Goal: Check status: Check status

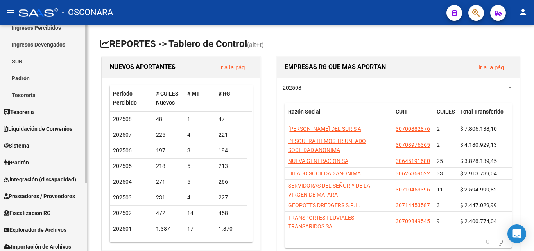
scroll to position [78, 0]
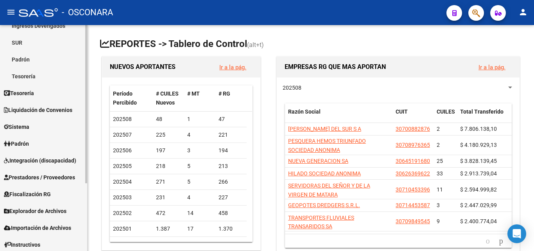
click at [44, 183] on link "Prestadores / Proveedores" at bounding box center [43, 176] width 87 height 17
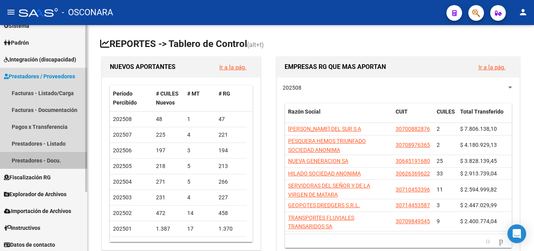
click at [57, 157] on link "Prestadores - Docu." at bounding box center [43, 160] width 87 height 17
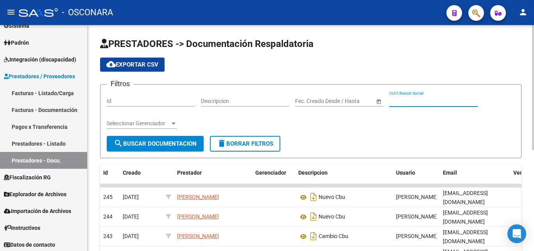
click at [425, 99] on input "CUIT/Razon Social" at bounding box center [433, 101] width 88 height 7
type input "30715497456"
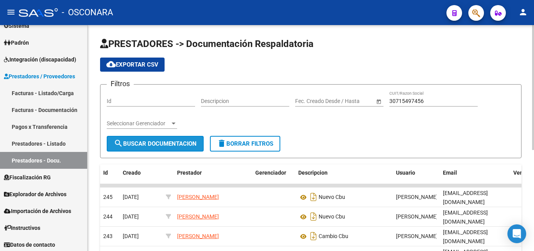
click at [180, 146] on span "search Buscar Documentacion" at bounding box center [155, 143] width 83 height 7
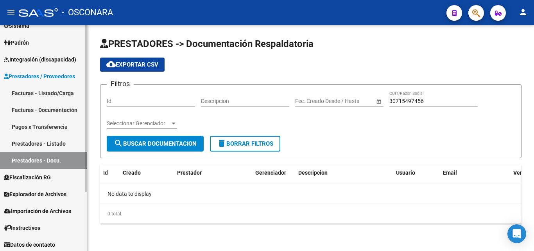
click at [52, 109] on link "Facturas - Documentación" at bounding box center [43, 109] width 87 height 17
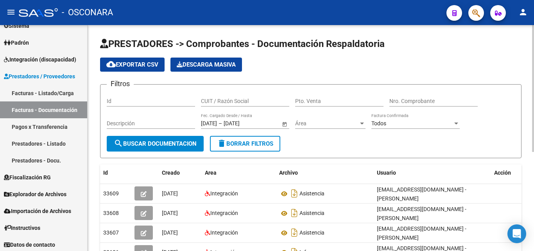
scroll to position [39, 0]
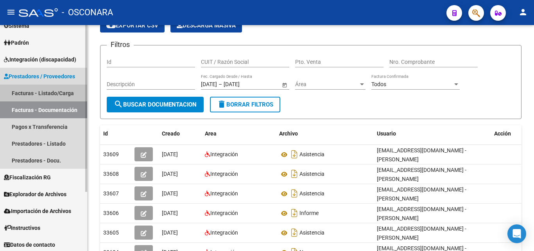
click at [47, 95] on link "Facturas - Listado/Carga" at bounding box center [43, 92] width 87 height 17
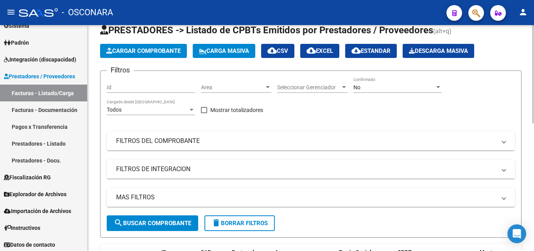
scroll to position [39, 0]
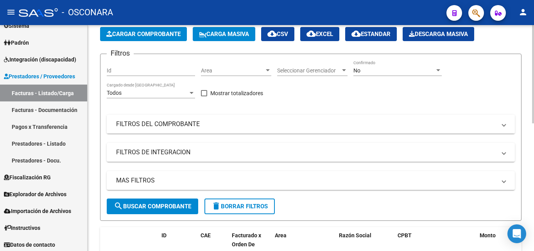
click at [206, 124] on mat-panel-title "FILTROS DEL COMPROBANTE" at bounding box center [306, 124] width 380 height 9
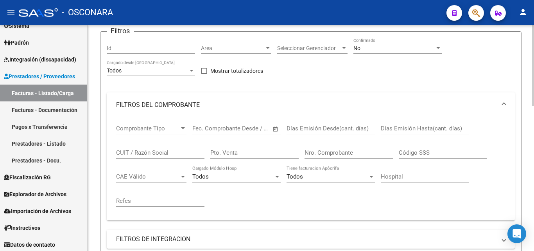
scroll to position [78, 0]
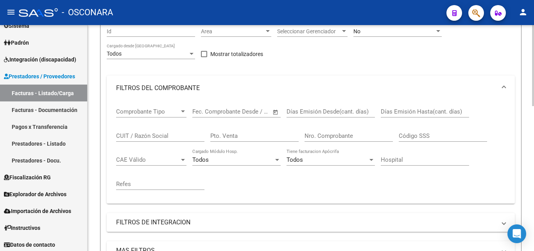
click at [159, 134] on input "CUIT / Razón Social" at bounding box center [160, 135] width 88 height 7
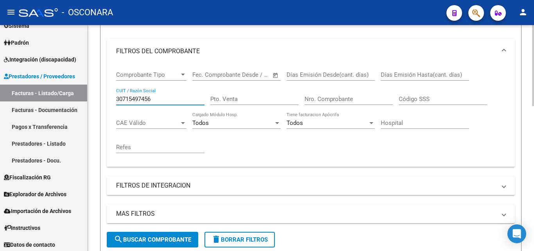
scroll to position [195, 0]
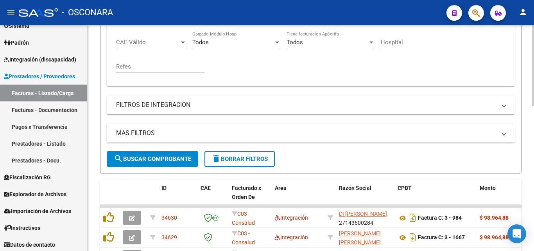
type input "30715497456"
click at [162, 162] on button "search Buscar Comprobante" at bounding box center [152, 159] width 91 height 16
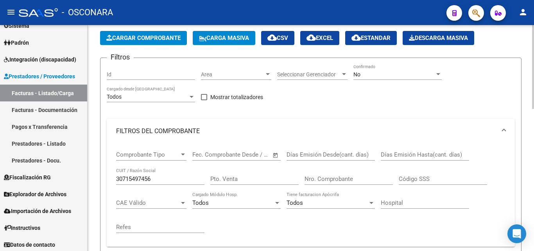
scroll to position [30, 0]
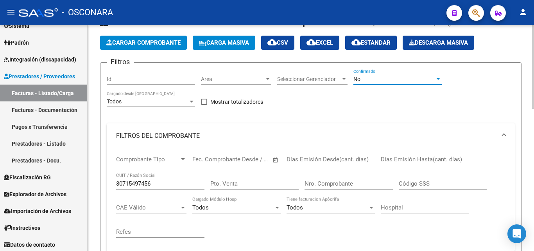
click at [378, 81] on div "No" at bounding box center [393, 79] width 81 height 7
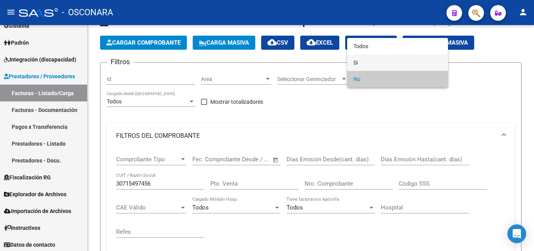
click at [377, 63] on span "Si" at bounding box center [397, 62] width 88 height 16
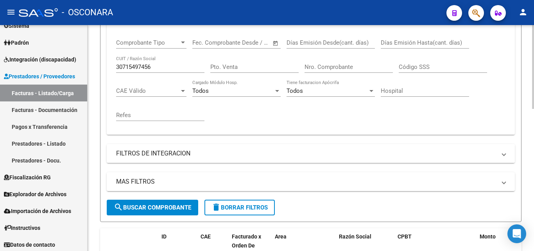
scroll to position [148, 0]
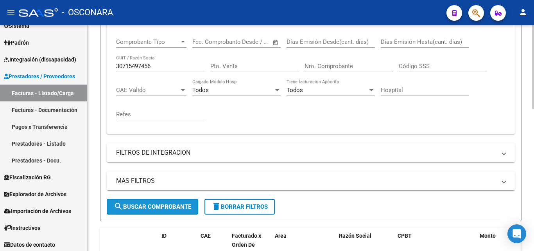
drag, startPoint x: 172, startPoint y: 211, endPoint x: 180, endPoint y: 209, distance: 8.4
click at [172, 210] on button "search Buscar Comprobante" at bounding box center [152, 207] width 91 height 16
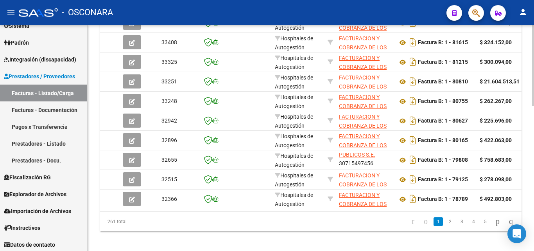
scroll to position [402, 0]
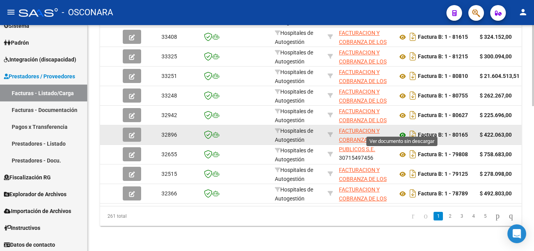
click at [403, 130] on icon at bounding box center [403, 134] width 10 height 9
click at [124, 127] on button "button" at bounding box center [132, 134] width 18 height 14
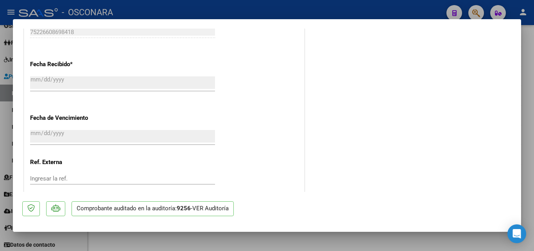
scroll to position [477, 0]
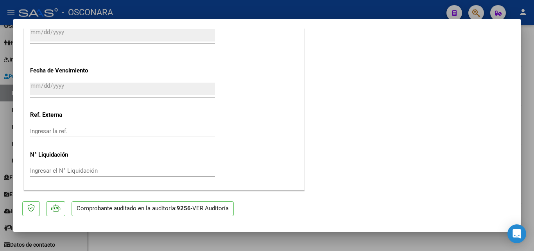
click at [144, 201] on p "Comprobante auditado en la auditoría: 9256 - VER Auditoría" at bounding box center [153, 208] width 162 height 15
click at [169, 211] on p "Comprobante auditado en la auditoría: 9256 - VER Auditoría" at bounding box center [153, 208] width 162 height 15
click at [190, 210] on strong "9256" at bounding box center [184, 207] width 14 height 7
click at [206, 211] on div "VER Auditoría" at bounding box center [210, 208] width 36 height 9
click at [213, 211] on div "VER Auditoría" at bounding box center [210, 208] width 36 height 9
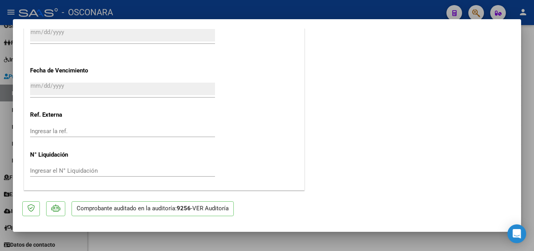
click at [213, 211] on div "VER Auditoría" at bounding box center [210, 208] width 36 height 9
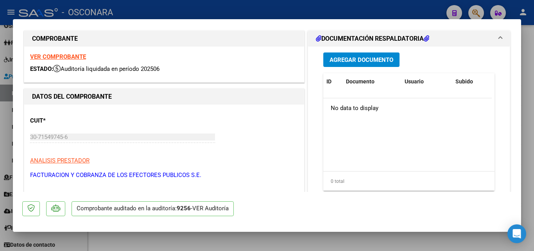
scroll to position [0, 0]
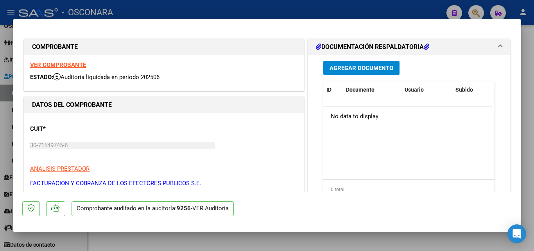
click at [57, 64] on strong "VER COMPROBANTE" at bounding box center [58, 64] width 56 height 7
click at [317, 46] on icon at bounding box center [318, 46] width 5 height 6
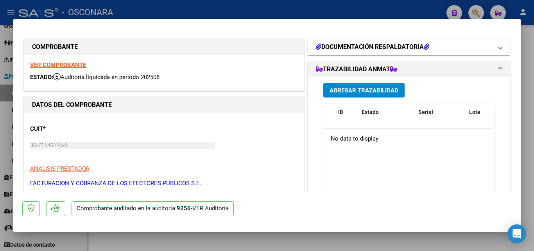
click at [317, 46] on icon at bounding box center [318, 46] width 5 height 6
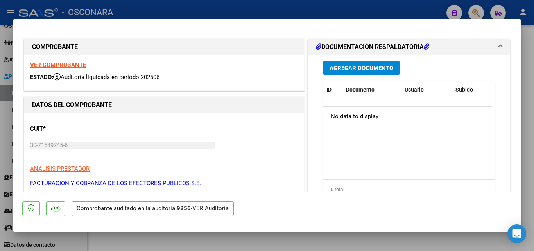
drag, startPoint x: 198, startPoint y: 30, endPoint x: 184, endPoint y: 44, distance: 19.6
click at [56, 211] on icon at bounding box center [55, 208] width 9 height 8
click at [267, 171] on p "ANALISIS PRESTADOR" at bounding box center [164, 168] width 268 height 9
click at [527, 64] on div at bounding box center [267, 125] width 534 height 251
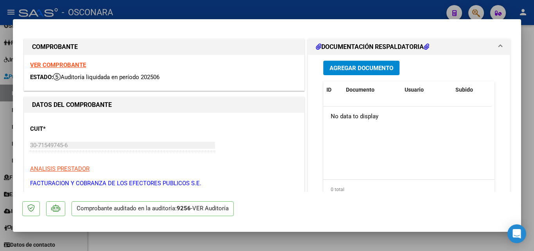
type input "$ 0,00"
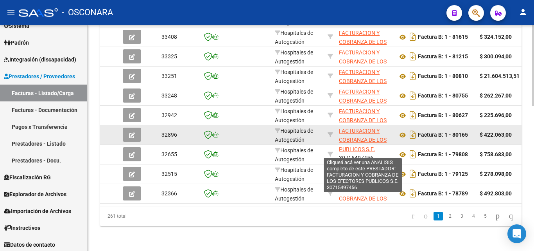
click at [361, 127] on span "FACTURACION Y COBRANZA DE LOS EFECTORES PUBLICOS S.E." at bounding box center [363, 143] width 48 height 33
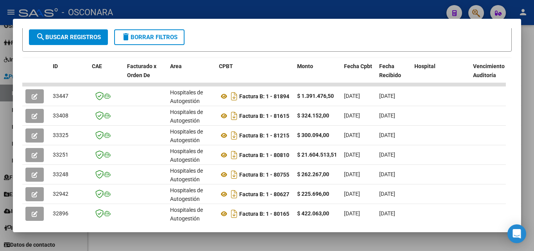
scroll to position [195, 0]
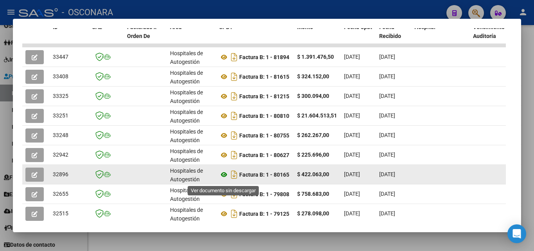
click at [223, 177] on icon at bounding box center [224, 174] width 10 height 9
click at [236, 179] on icon "Descargar documento" at bounding box center [234, 174] width 10 height 13
click at [533, 78] on div at bounding box center [267, 125] width 534 height 251
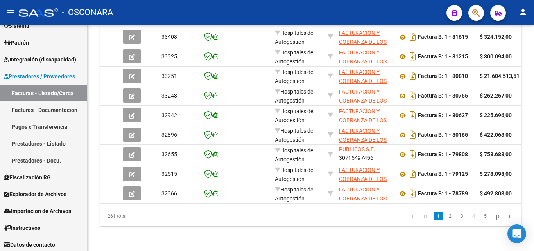
click at [520, 13] on mat-icon "person" at bounding box center [522, 11] width 9 height 9
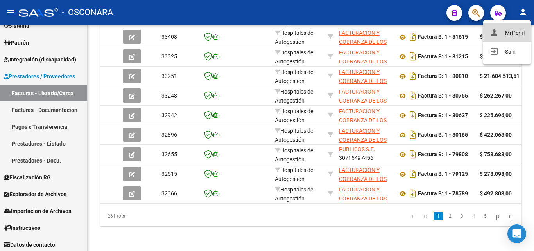
click at [514, 34] on button "person Mi Perfil" at bounding box center [507, 32] width 48 height 19
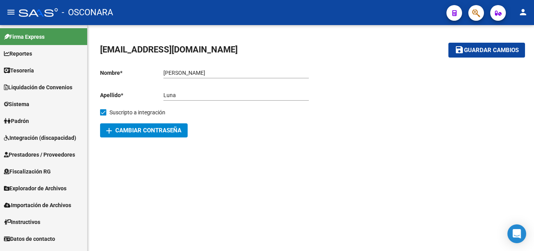
click at [7, 13] on mat-icon "menu" at bounding box center [10, 11] width 9 height 9
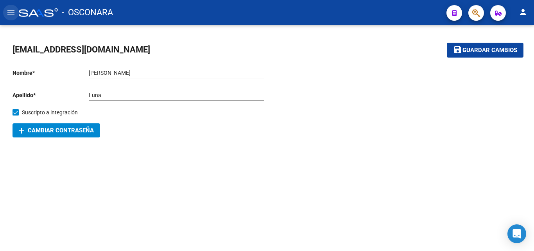
click at [7, 13] on mat-icon "menu" at bounding box center [10, 11] width 9 height 9
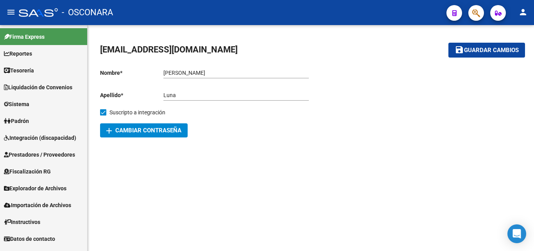
click at [49, 154] on span "Prestadores / Proveedores" at bounding box center [39, 154] width 71 height 9
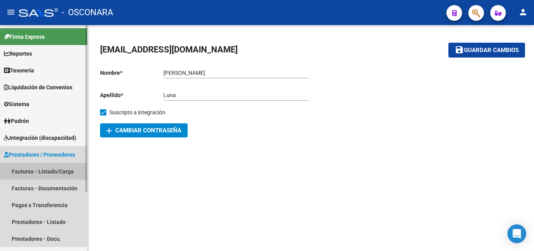
click at [48, 168] on link "Facturas - Listado/Carga" at bounding box center [43, 171] width 87 height 17
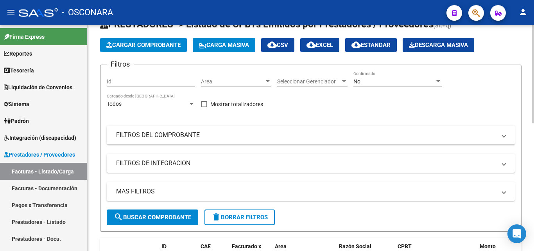
scroll to position [78, 0]
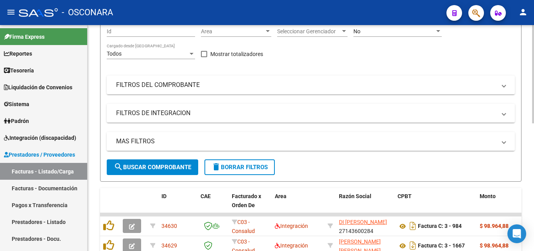
click at [182, 134] on mat-expansion-panel-header "MAS FILTROS" at bounding box center [311, 141] width 408 height 19
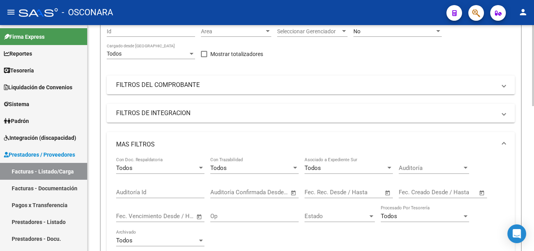
click at [415, 164] on span "Auditoría" at bounding box center [430, 167] width 63 height 7
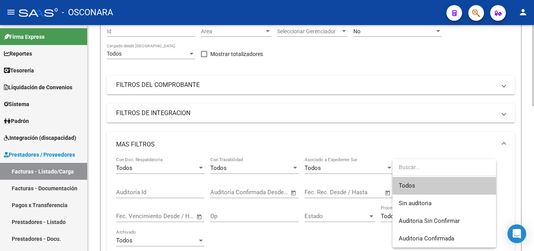
click at [415, 164] on input "dropdown search" at bounding box center [444, 167] width 104 height 16
click at [137, 192] on div at bounding box center [267, 125] width 534 height 251
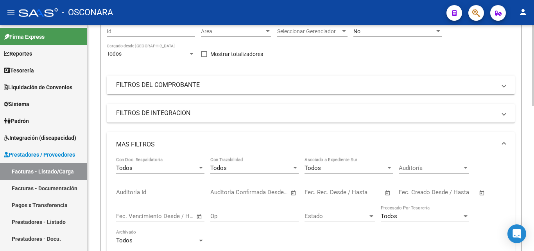
click at [137, 192] on input "Auditoría Id" at bounding box center [160, 191] width 88 height 7
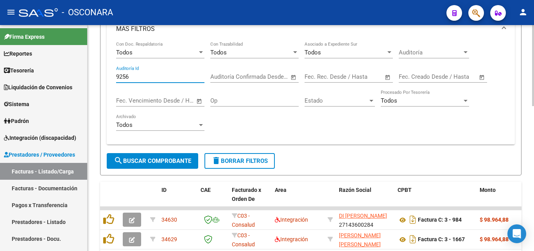
scroll to position [195, 0]
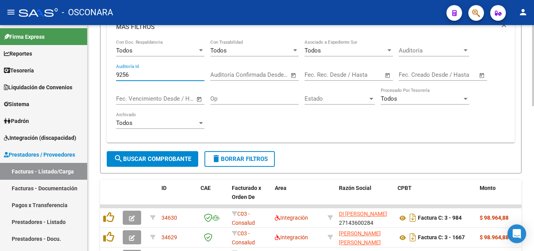
type input "9256"
click at [179, 159] on span "search Buscar Comprobante" at bounding box center [152, 158] width 77 height 7
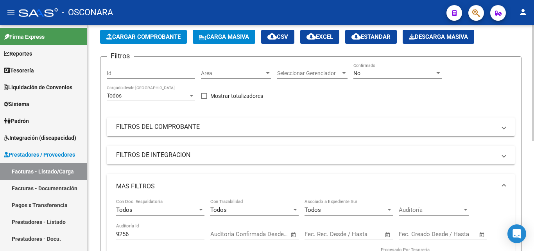
scroll to position [18, 0]
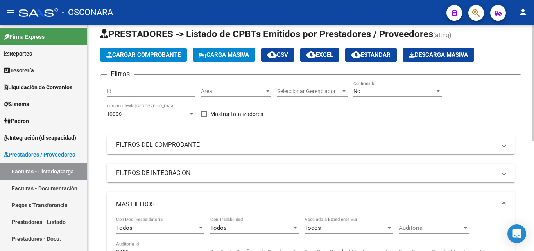
click at [370, 91] on div "No" at bounding box center [393, 91] width 81 height 7
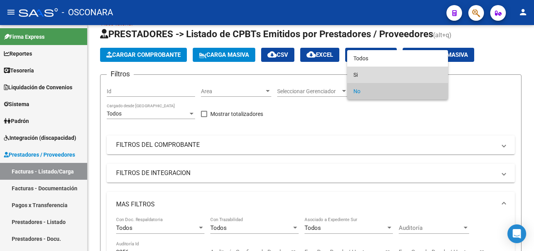
click at [368, 76] on span "Si" at bounding box center [397, 74] width 88 height 16
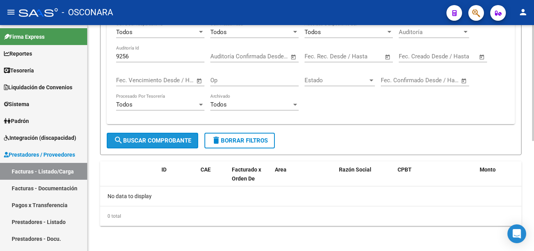
click at [145, 142] on span "search Buscar Comprobante" at bounding box center [152, 140] width 77 height 7
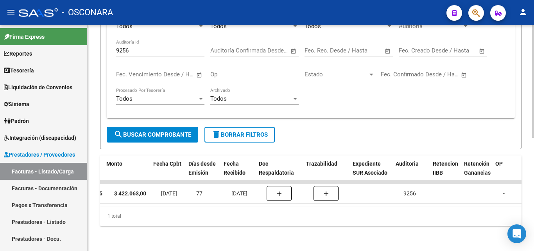
scroll to position [0, 325]
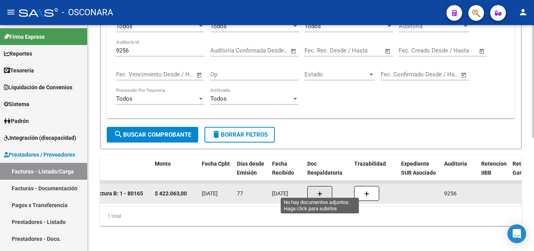
click at [321, 191] on icon "button" at bounding box center [319, 194] width 5 height 6
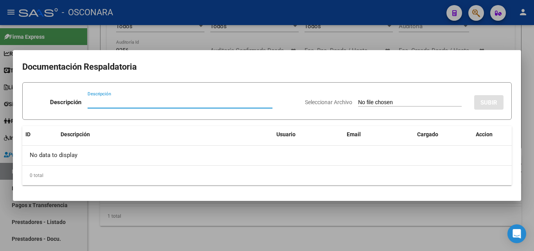
click at [507, 69] on h2 "Documentación Respaldatoria" at bounding box center [266, 66] width 489 height 15
click at [527, 86] on div at bounding box center [267, 125] width 534 height 251
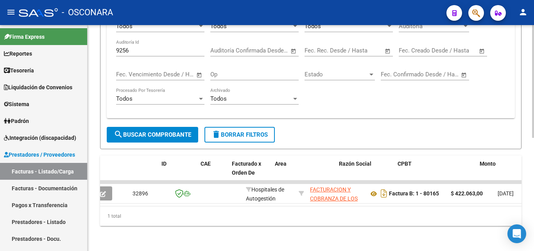
scroll to position [0, 0]
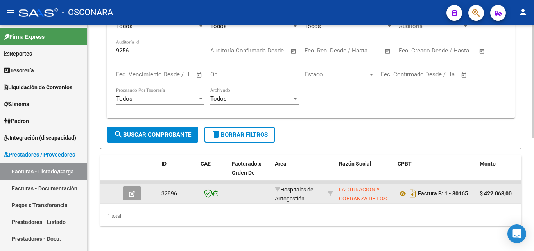
click at [131, 190] on span "button" at bounding box center [132, 193] width 6 height 7
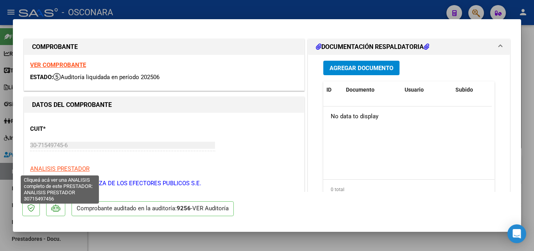
click at [83, 168] on span "ANALISIS PRESTADOR" at bounding box center [59, 168] width 59 height 7
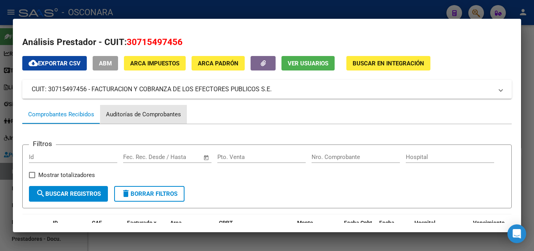
click at [155, 116] on div "Auditorías de Comprobantes" at bounding box center [143, 114] width 75 height 9
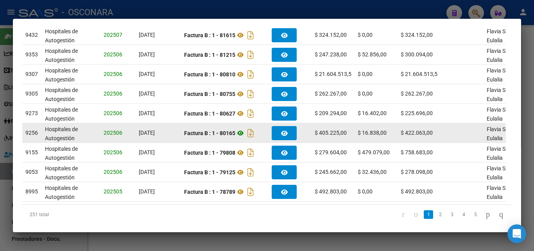
scroll to position [156, 0]
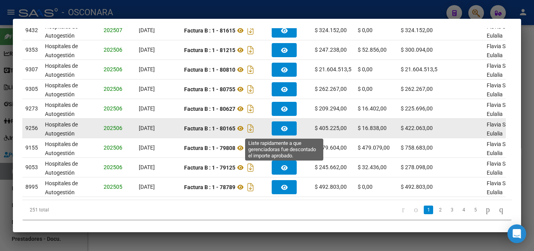
click at [281, 127] on icon "button" at bounding box center [284, 128] width 7 height 6
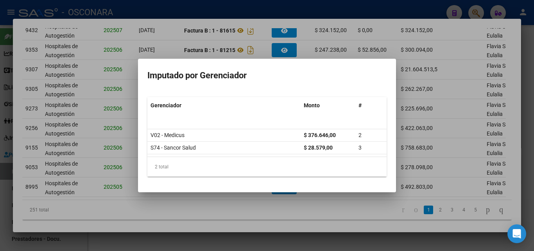
click at [421, 129] on div at bounding box center [267, 125] width 534 height 251
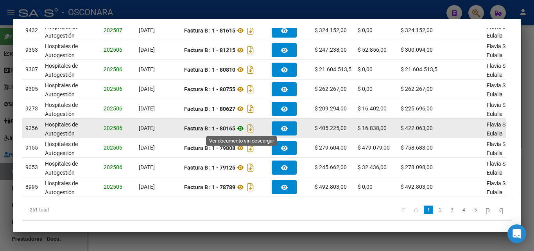
click at [243, 127] on icon at bounding box center [240, 128] width 10 height 9
click at [253, 129] on icon "Descargar documento" at bounding box center [250, 128] width 10 height 13
click at [34, 124] on div "9256" at bounding box center [31, 128] width 13 height 9
click at [117, 129] on span "202506" at bounding box center [113, 128] width 19 height 6
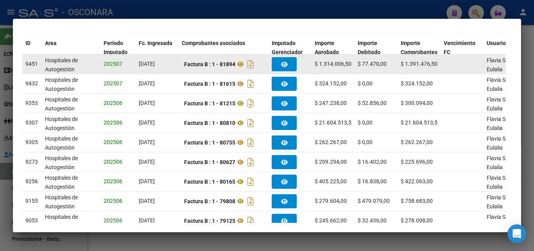
scroll to position [117, 0]
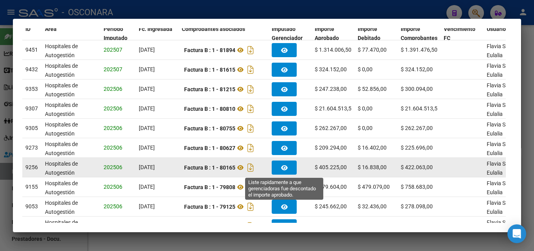
click at [289, 165] on button "button" at bounding box center [284, 167] width 25 height 14
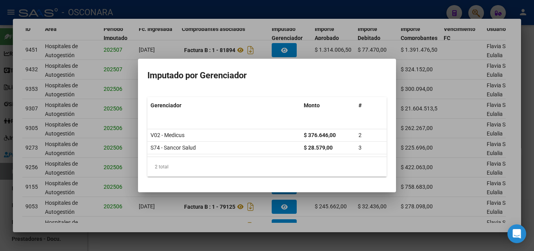
click at [170, 165] on div "2 total" at bounding box center [266, 167] width 239 height 20
click at [298, 81] on h3 "Imputado por Gerenciador" at bounding box center [266, 75] width 239 height 15
click at [328, 57] on div at bounding box center [267, 125] width 534 height 251
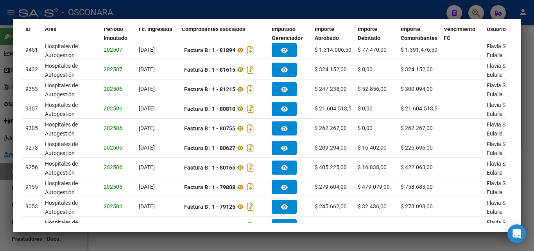
click at [292, 236] on div at bounding box center [267, 125] width 534 height 251
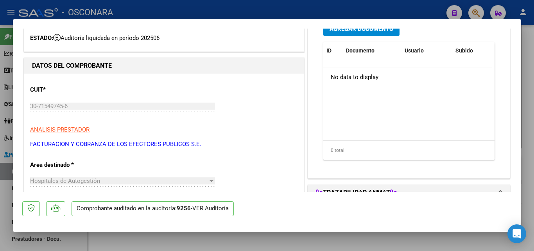
scroll to position [0, 0]
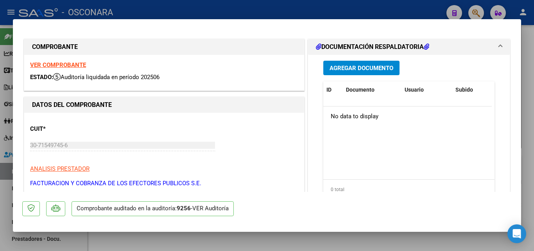
click at [78, 65] on strong "VER COMPROBANTE" at bounding box center [58, 64] width 56 height 7
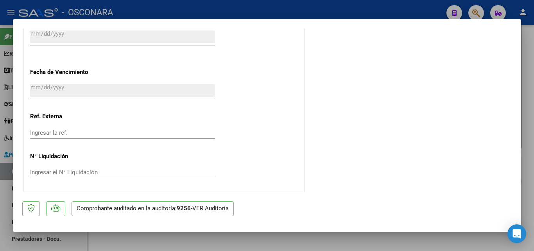
scroll to position [477, 0]
click at [194, 210] on p "Comprobante auditado en la auditoría: 9256 - VER Auditoría" at bounding box center [153, 208] width 162 height 15
click at [200, 208] on div "VER Auditoría" at bounding box center [210, 208] width 36 height 9
click at [213, 207] on div "VER Auditoría" at bounding box center [210, 208] width 36 height 9
click at [404, 9] on div at bounding box center [267, 125] width 534 height 251
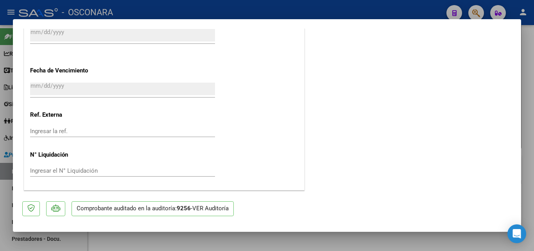
type input "$ 0,00"
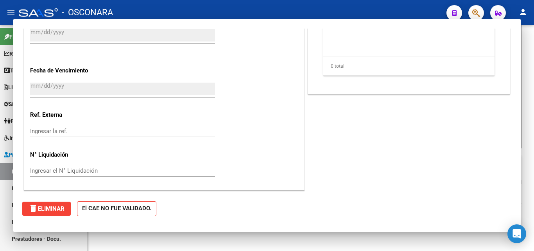
scroll to position [0, 0]
